Goal: Transaction & Acquisition: Purchase product/service

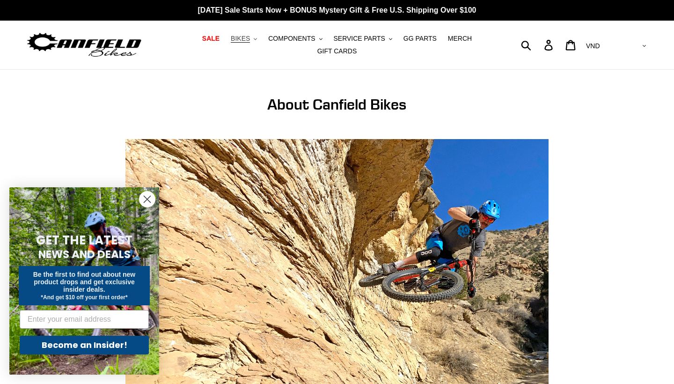
click at [256, 40] on button "BIKES .cls-1{fill:#231f20}" at bounding box center [244, 38] width 36 height 13
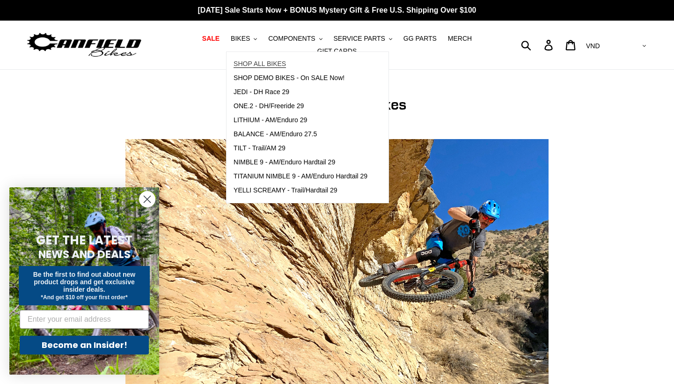
click at [281, 64] on span "SHOP ALL BIKES" at bounding box center [260, 64] width 52 height 8
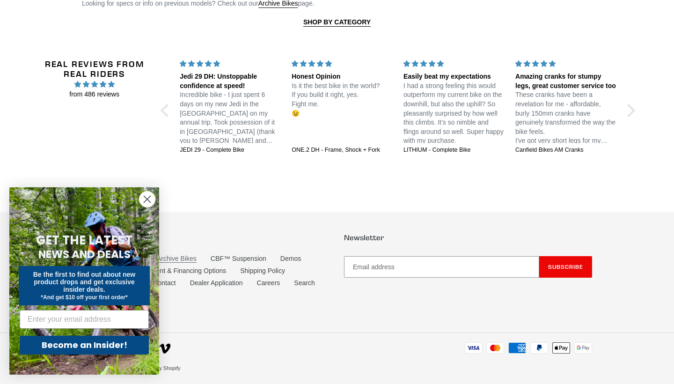
scroll to position [2081, 0]
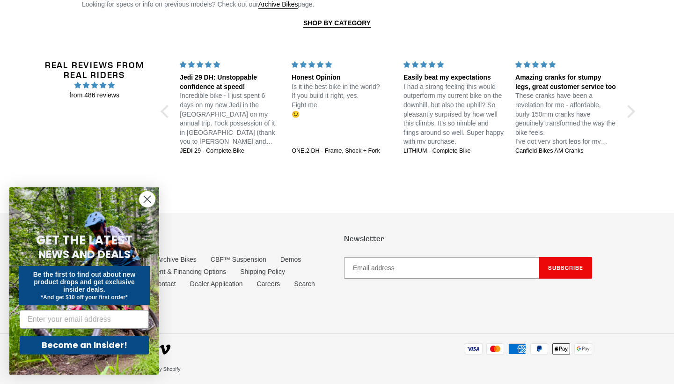
click at [147, 201] on circle "Close dialog" at bounding box center [146, 198] width 15 height 15
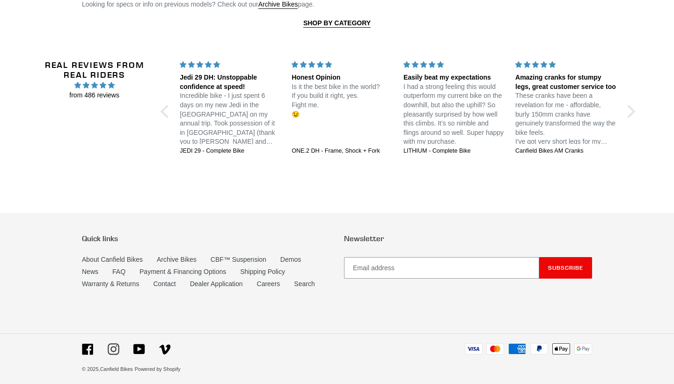
click at [111, 346] on icon at bounding box center [113, 349] width 6 height 6
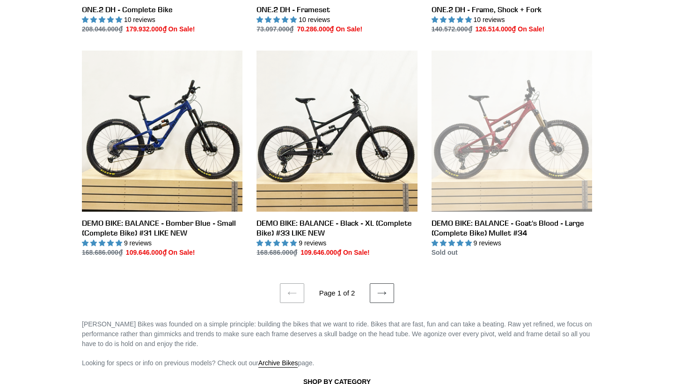
scroll to position [1720, 0]
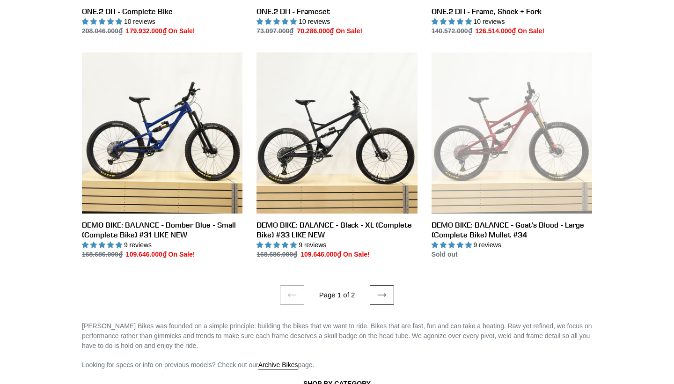
click at [388, 293] on link "Next page" at bounding box center [382, 295] width 24 height 20
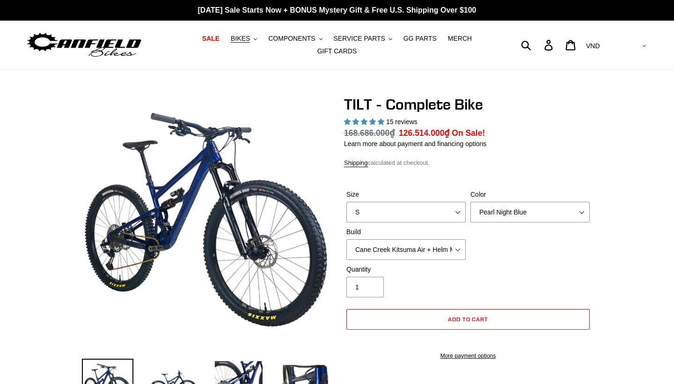
select select "highest-rating"
select select "Raw"
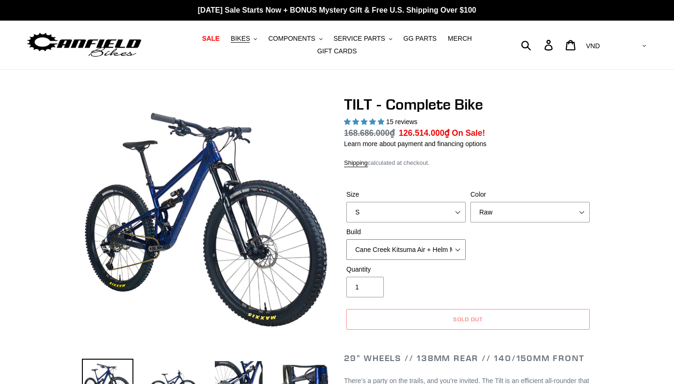
select select "Cane Creek Kitsuma Air + Helm MKII 140 + SRAM XO1"
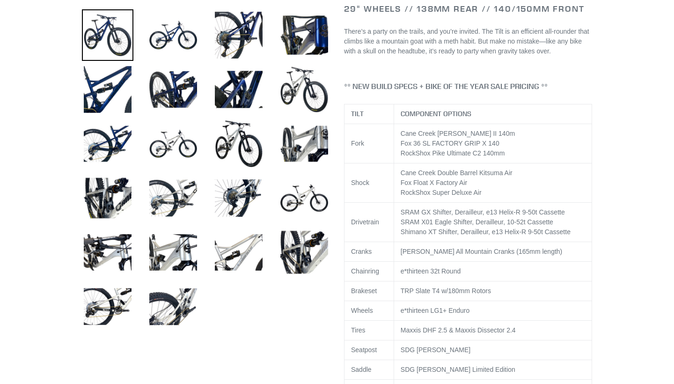
scroll to position [350, 0]
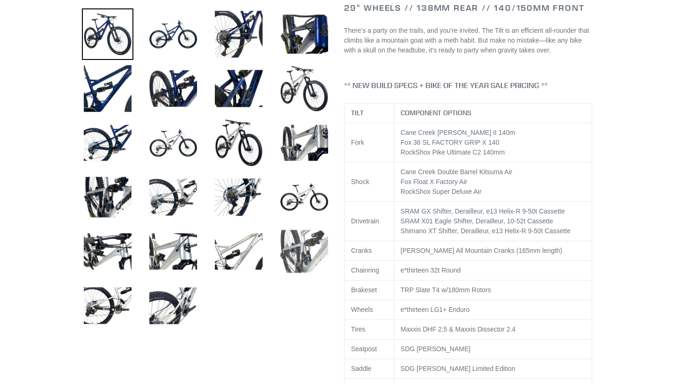
click at [303, 261] on img at bounding box center [304, 251] width 51 height 51
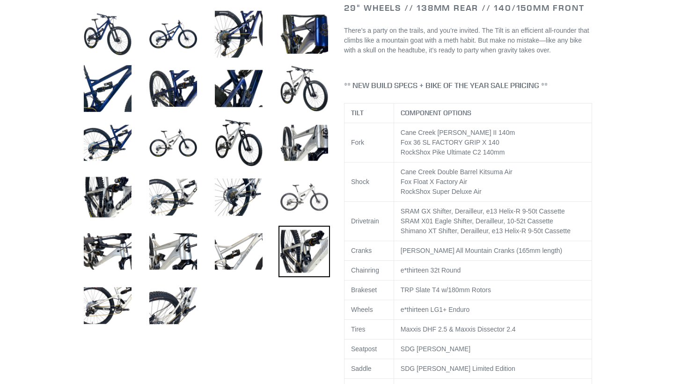
click at [310, 219] on img at bounding box center [304, 196] width 51 height 51
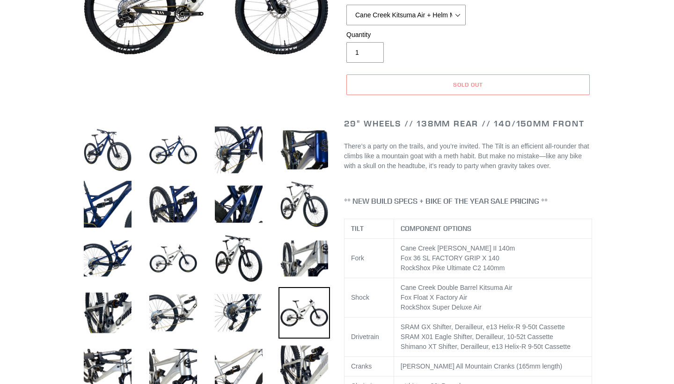
scroll to position [241, 0]
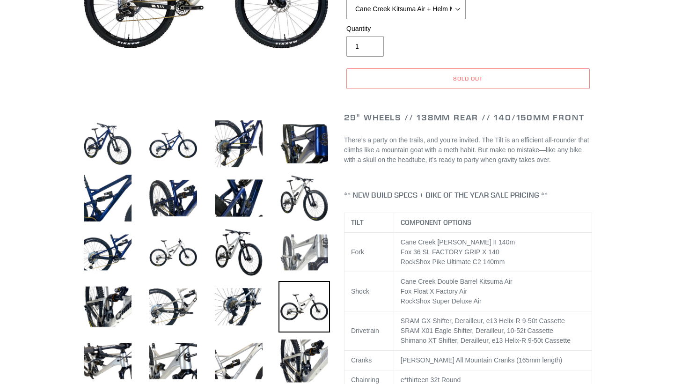
click at [311, 242] on img at bounding box center [304, 252] width 51 height 51
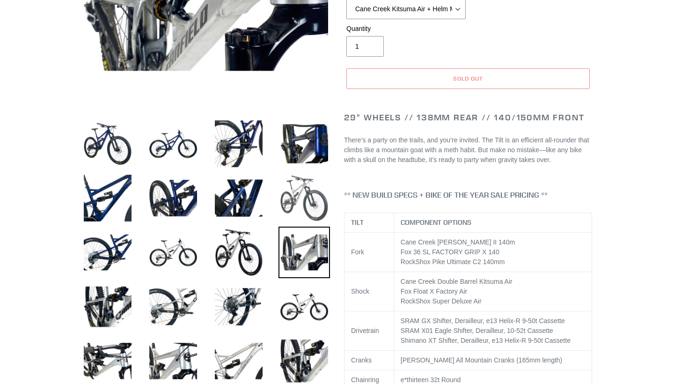
click at [309, 199] on img at bounding box center [304, 197] width 51 height 51
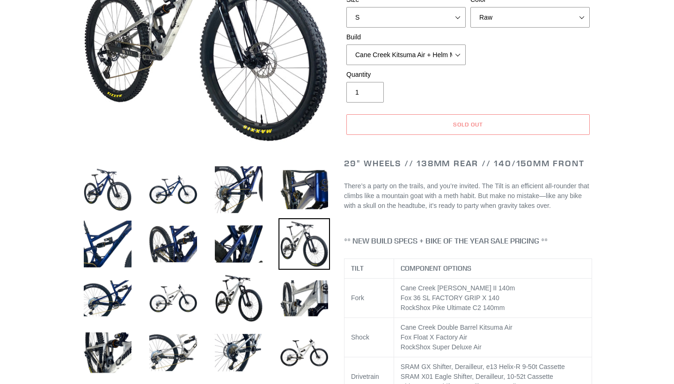
scroll to position [192, 0]
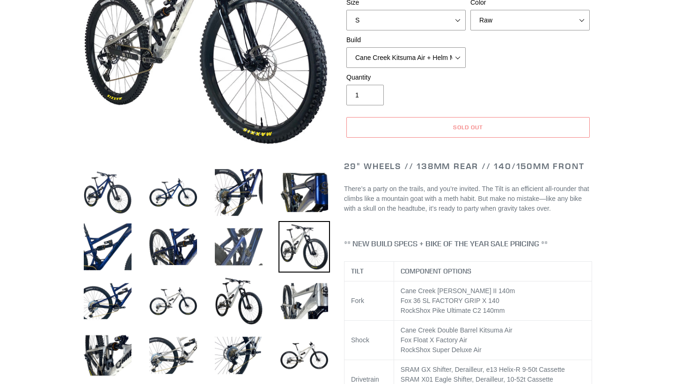
click at [264, 244] on img at bounding box center [238, 246] width 51 height 51
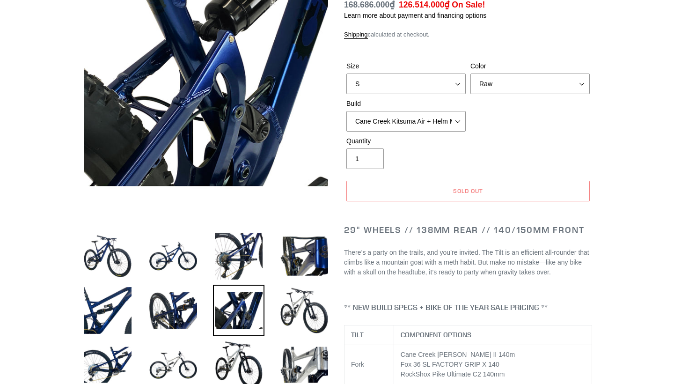
scroll to position [124, 0]
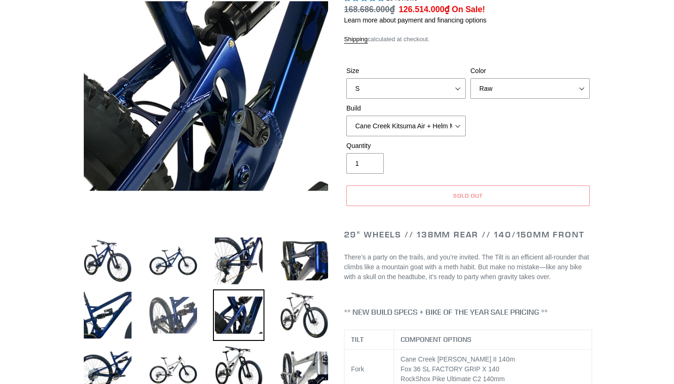
click at [172, 315] on img at bounding box center [172, 314] width 51 height 51
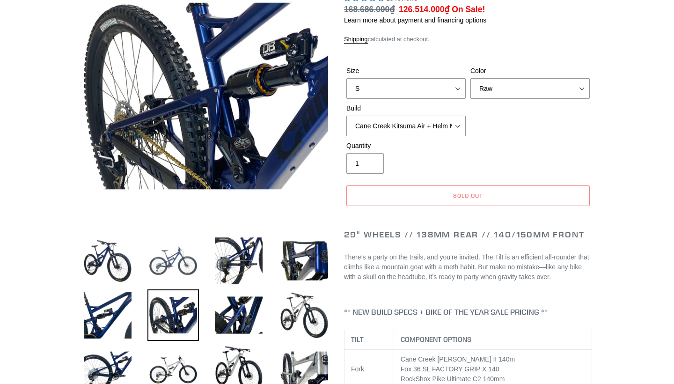
click at [178, 280] on img at bounding box center [172, 260] width 51 height 51
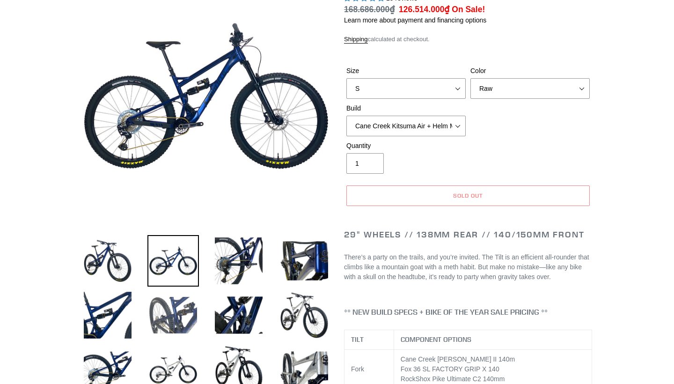
click at [177, 317] on img at bounding box center [172, 314] width 51 height 51
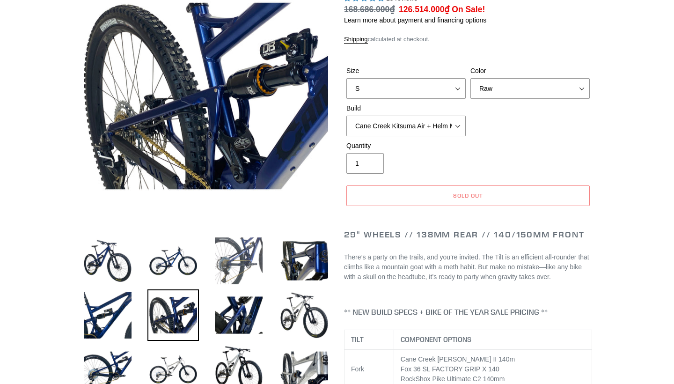
click at [255, 284] on img at bounding box center [238, 260] width 51 height 51
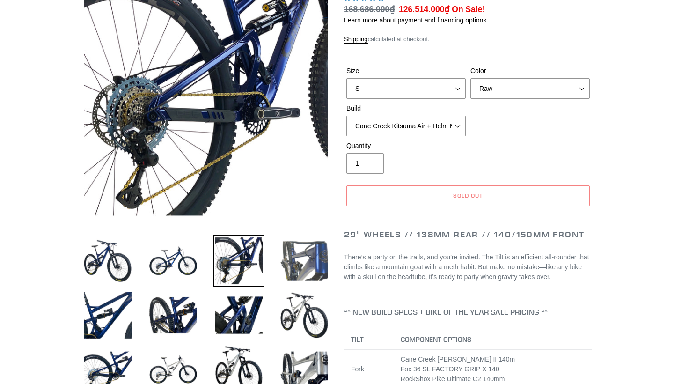
click at [284, 283] on img at bounding box center [304, 260] width 51 height 51
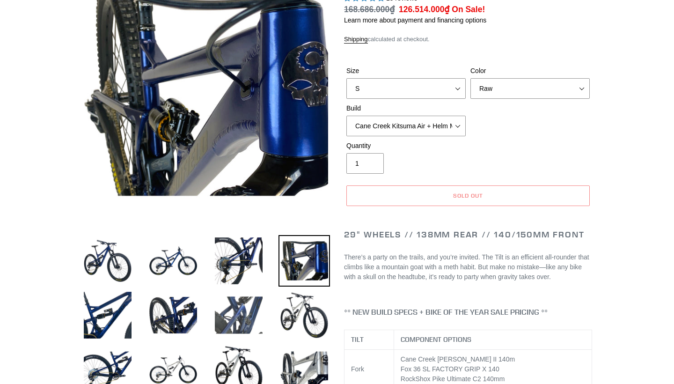
click at [246, 320] on img at bounding box center [238, 314] width 51 height 51
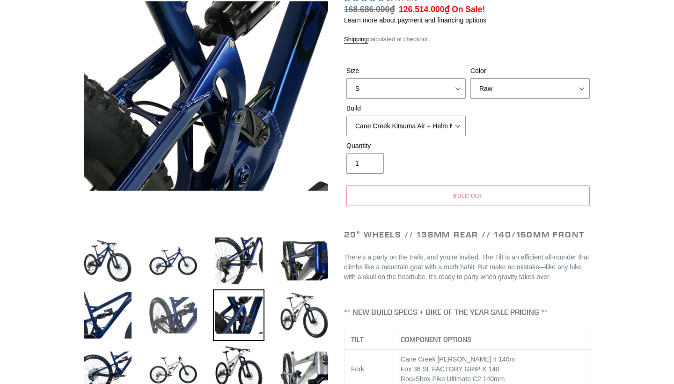
click at [170, 311] on img at bounding box center [172, 314] width 51 height 51
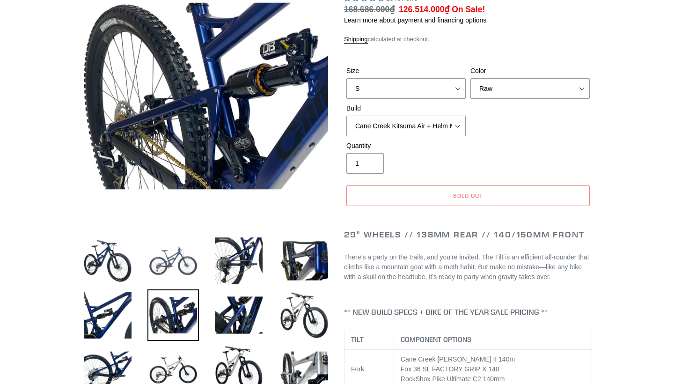
click at [169, 259] on img at bounding box center [172, 260] width 51 height 51
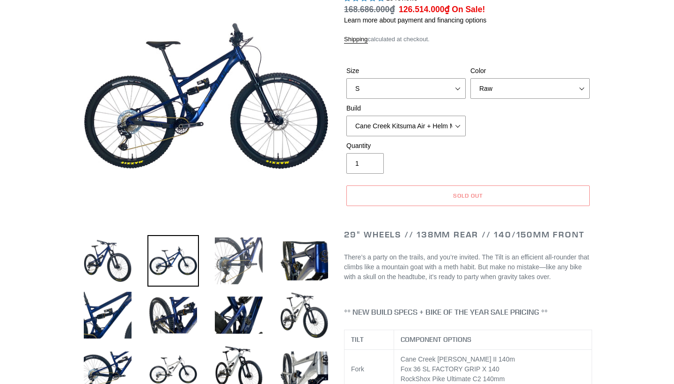
click at [242, 260] on img at bounding box center [238, 260] width 51 height 51
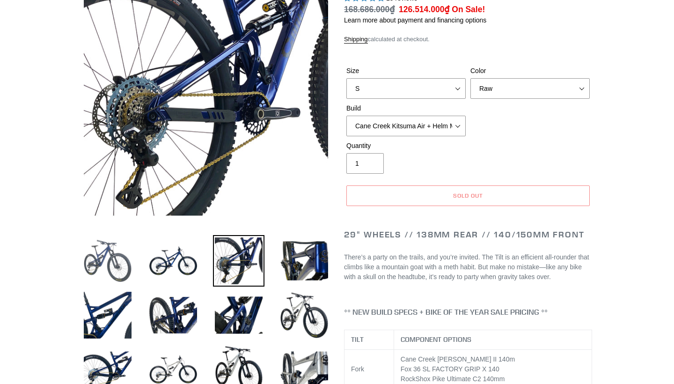
click at [109, 266] on img at bounding box center [107, 260] width 51 height 51
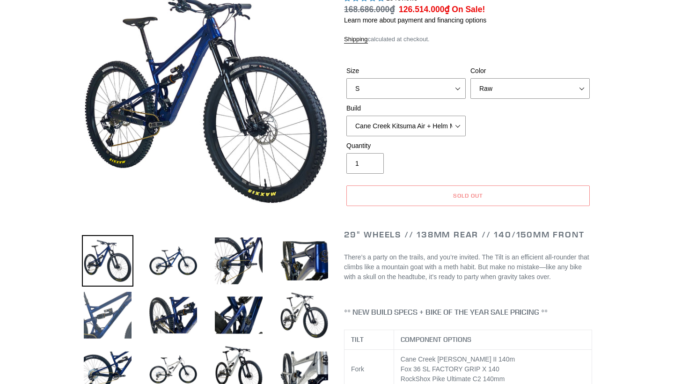
click at [121, 316] on img at bounding box center [107, 314] width 51 height 51
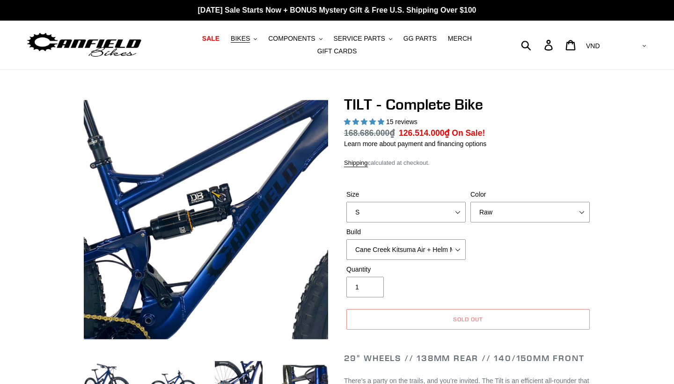
scroll to position [0, 0]
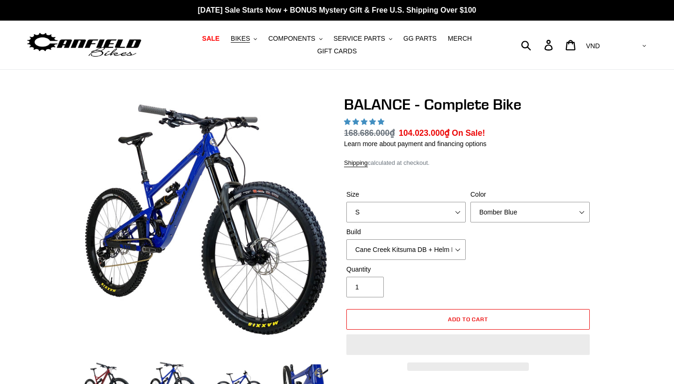
select select "highest-rating"
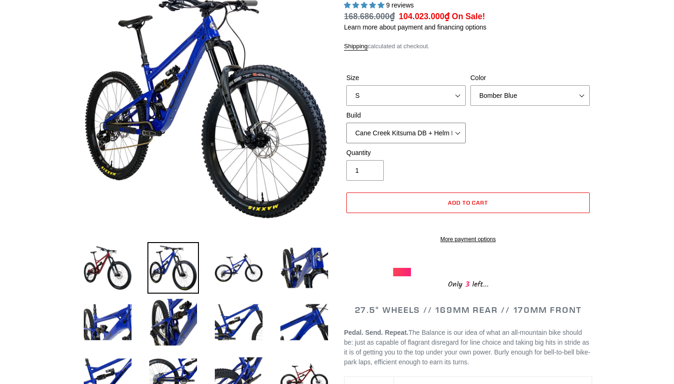
scroll to position [106, 0]
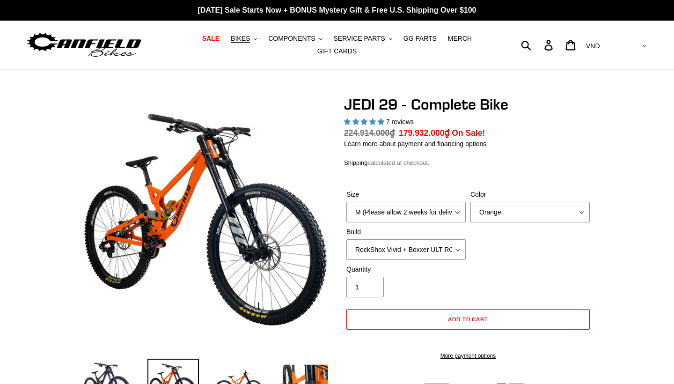
select select "highest-rating"
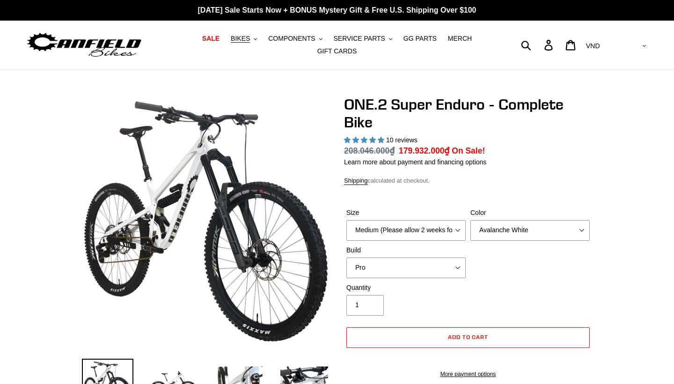
select select "highest-rating"
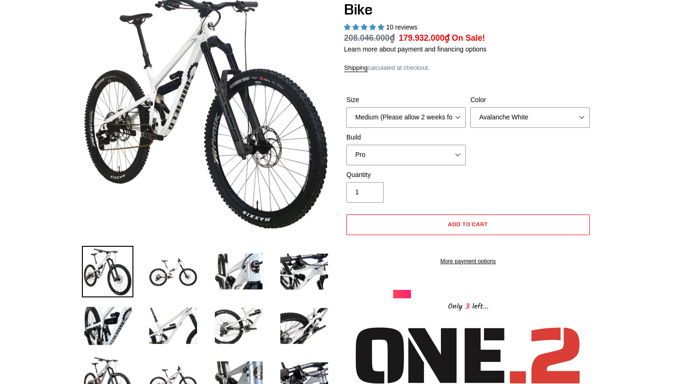
scroll to position [110, 0]
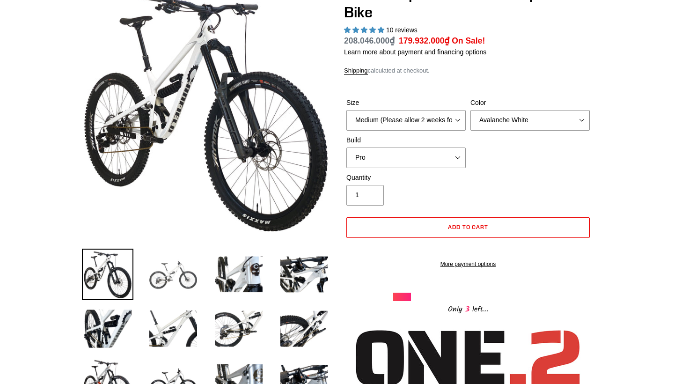
click at [176, 276] on img at bounding box center [172, 274] width 51 height 51
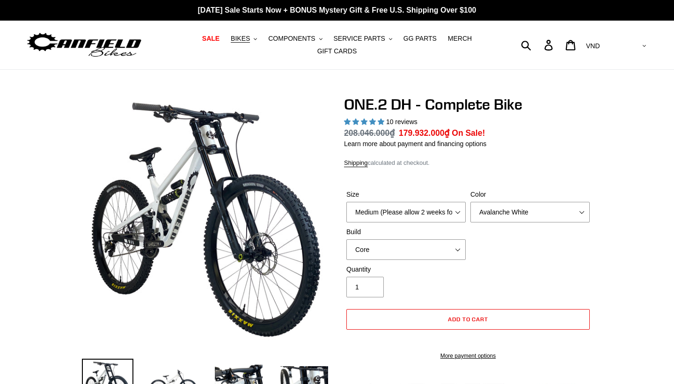
select select "highest-rating"
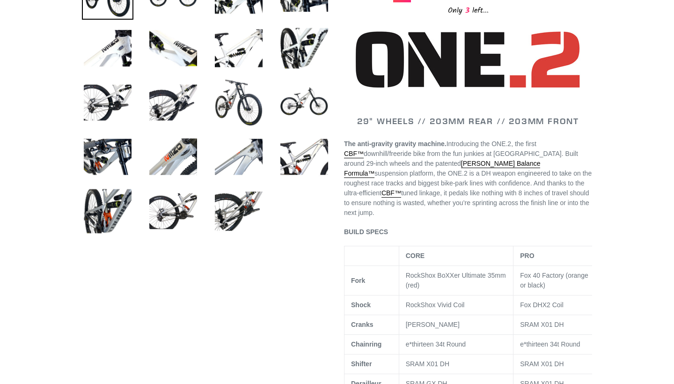
scroll to position [393, 0]
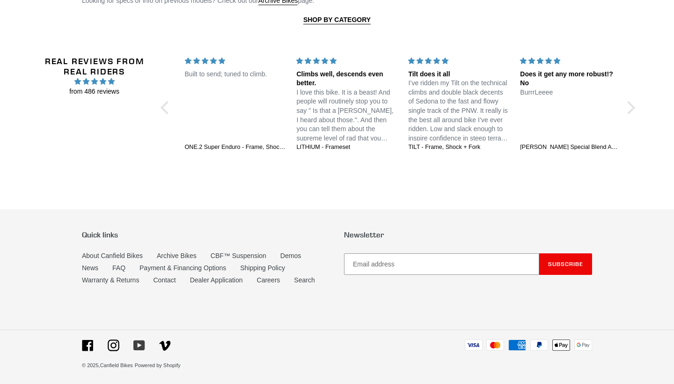
scroll to position [1260, 0]
click at [115, 344] on icon at bounding box center [114, 346] width 12 height 12
